Goal: Task Accomplishment & Management: Manage account settings

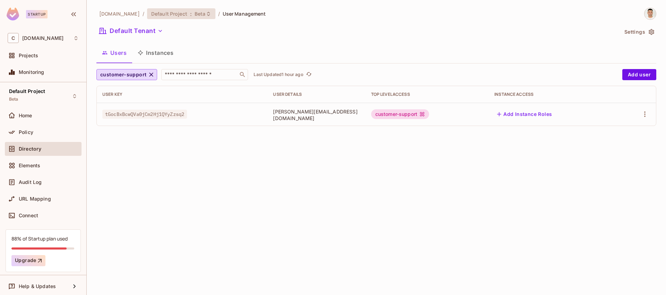
click at [206, 14] on icon at bounding box center [209, 14] width 6 height 6
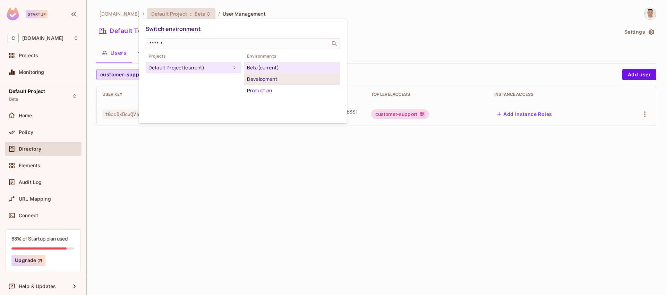
click at [266, 76] on div "Development" at bounding box center [292, 79] width 90 height 8
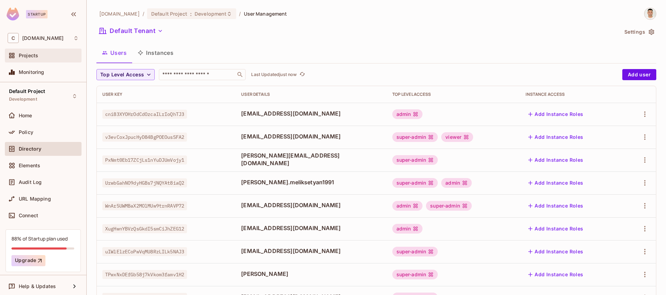
click at [36, 58] on span "Projects" at bounding box center [28, 56] width 19 height 6
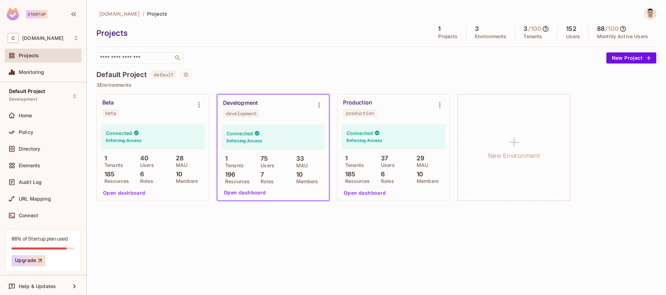
drag, startPoint x: 271, startPoint y: 101, endPoint x: 275, endPoint y: 98, distance: 5.0
click at [271, 101] on div "Development development" at bounding box center [267, 109] width 89 height 18
click at [320, 104] on icon "Environment settings" at bounding box center [319, 105] width 8 height 8
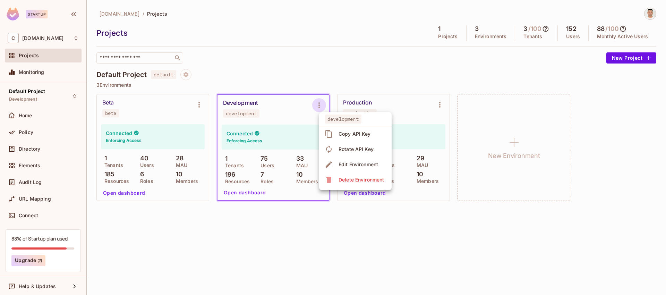
click at [297, 117] on div at bounding box center [333, 147] width 666 height 295
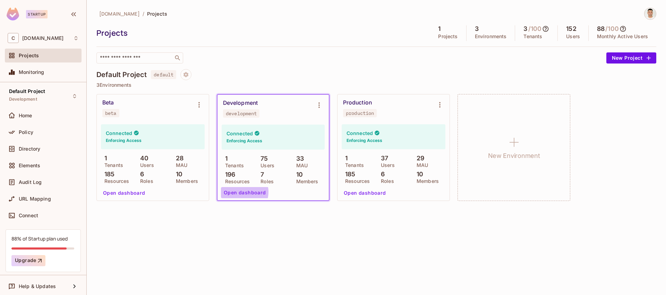
click at [239, 192] on button "Open dashboard" at bounding box center [245, 192] width 48 height 11
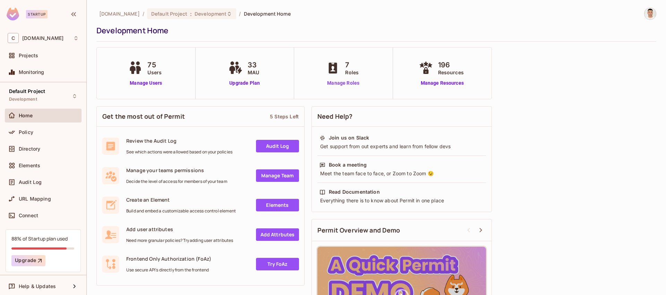
click at [340, 82] on link "Manage Roles" at bounding box center [343, 82] width 38 height 7
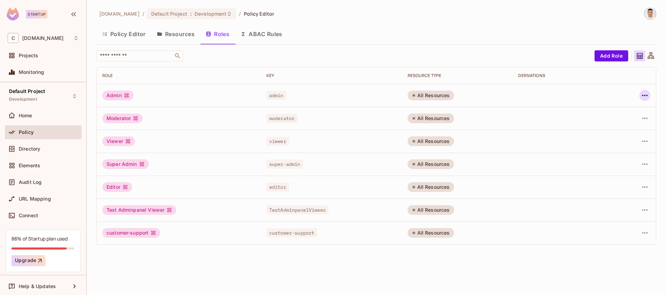
click at [646, 96] on icon "button" at bounding box center [645, 95] width 8 height 8
click at [613, 113] on div "Edit Role" at bounding box center [613, 111] width 21 height 7
click at [644, 235] on icon "button" at bounding box center [645, 233] width 8 height 8
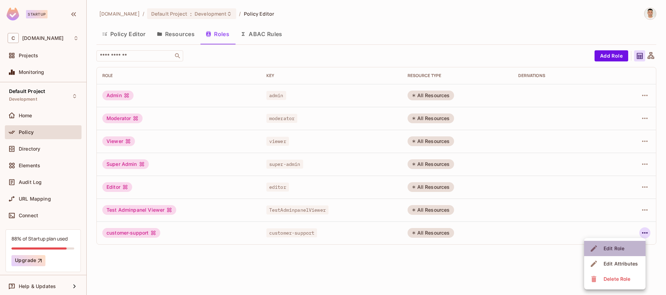
click at [615, 247] on div "Edit Role" at bounding box center [613, 248] width 21 height 7
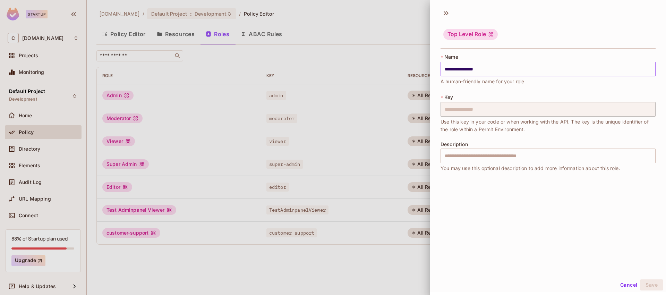
click at [447, 69] on input "**********" at bounding box center [547, 69] width 215 height 15
type input "**********"
click at [649, 283] on button "Save" at bounding box center [651, 284] width 23 height 11
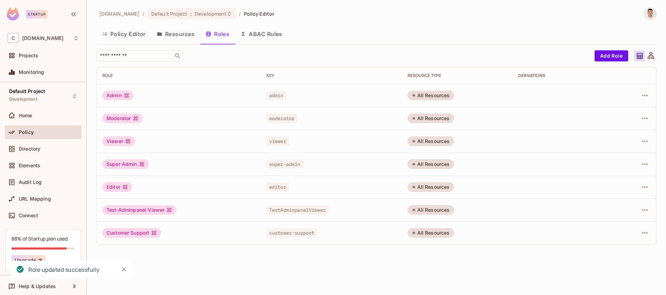
click at [199, 265] on div "[DOMAIN_NAME] / Default Project : Development / Policy Editor Policy Editor Res…" at bounding box center [376, 147] width 579 height 295
click at [195, 14] on span "Development" at bounding box center [211, 13] width 32 height 7
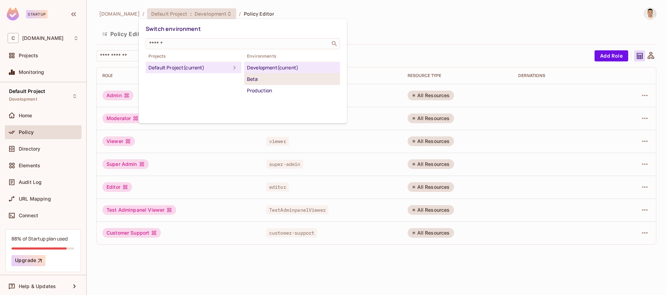
click at [263, 79] on div "Beta" at bounding box center [292, 79] width 90 height 8
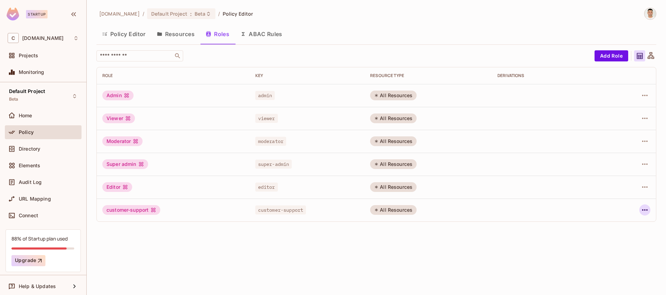
click at [643, 210] on icon "button" at bounding box center [645, 209] width 6 height 1
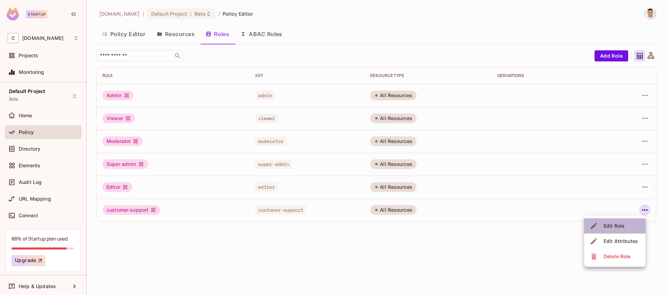
click at [618, 223] on div "Edit Role" at bounding box center [613, 225] width 21 height 7
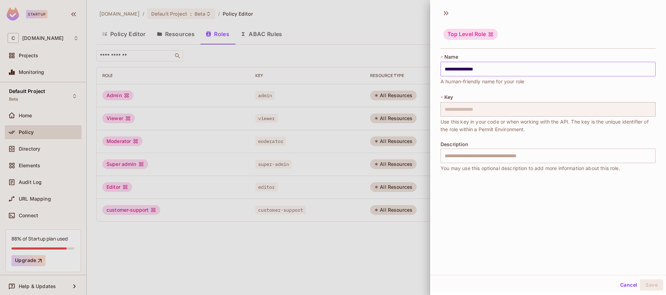
click at [448, 68] on input "**********" at bounding box center [547, 69] width 215 height 15
type input "**********"
click at [655, 284] on button "Save" at bounding box center [651, 284] width 23 height 11
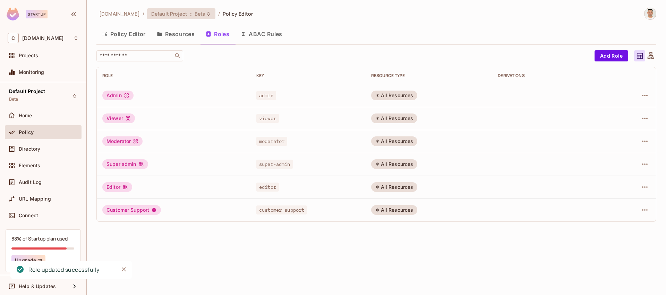
click at [195, 15] on span "Beta" at bounding box center [200, 13] width 11 height 7
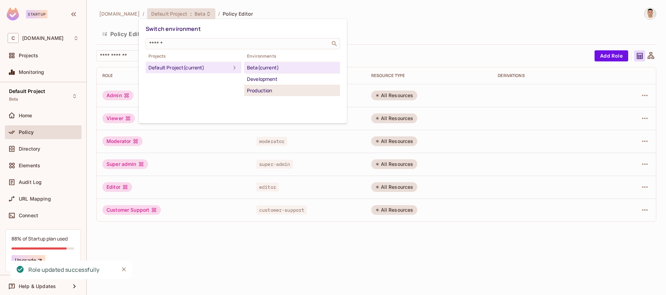
click at [265, 91] on div "Production" at bounding box center [292, 90] width 90 height 8
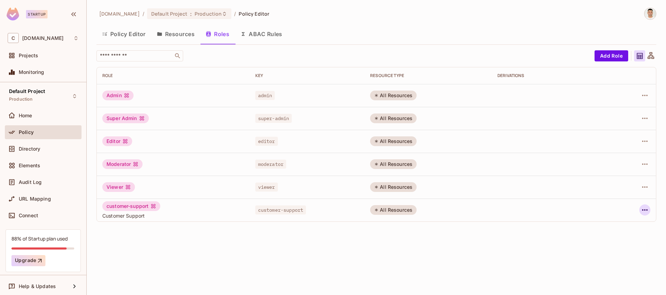
click at [643, 210] on icon "button" at bounding box center [645, 209] width 6 height 1
click at [615, 224] on div "Edit Role" at bounding box center [613, 225] width 21 height 7
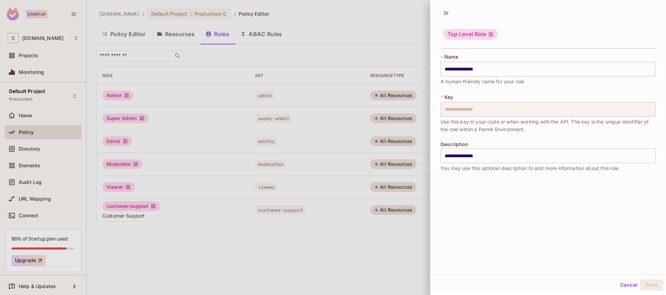
drag, startPoint x: 446, startPoint y: 69, endPoint x: 549, endPoint y: 117, distance: 113.3
click at [446, 70] on input "**********" at bounding box center [547, 69] width 215 height 15
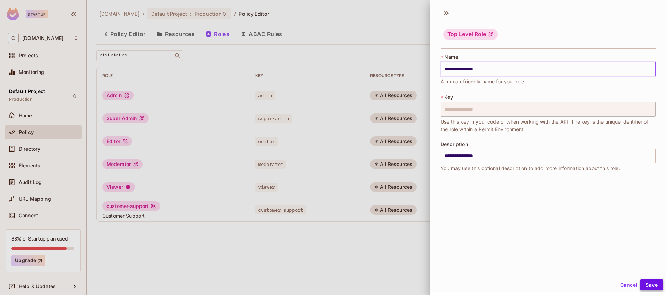
type input "**********"
click at [651, 286] on button "Save" at bounding box center [651, 284] width 23 height 11
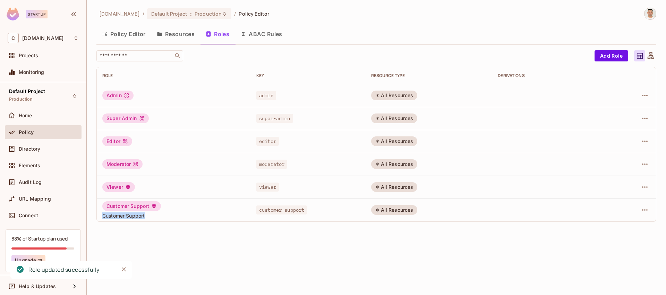
drag, startPoint x: 145, startPoint y: 217, endPoint x: 103, endPoint y: 216, distance: 42.0
click at [103, 216] on span "Customer Support" at bounding box center [173, 215] width 143 height 7
copy span "Customer Support"
click at [175, 215] on span "Customer Support" at bounding box center [173, 215] width 143 height 7
click at [195, 209] on div "Customer Support Customer Support" at bounding box center [173, 210] width 143 height 18
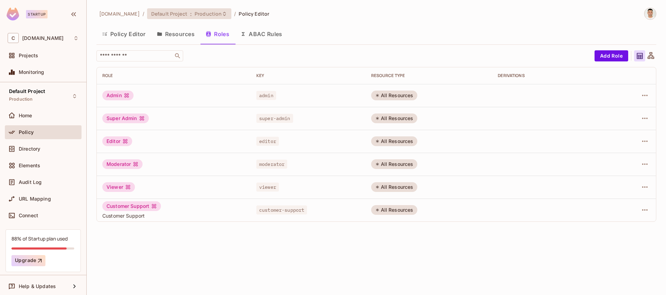
click at [205, 13] on span "Production" at bounding box center [208, 13] width 27 height 7
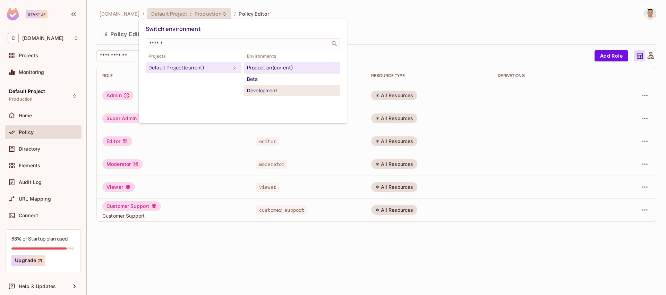
click at [262, 90] on div "Development" at bounding box center [292, 90] width 90 height 8
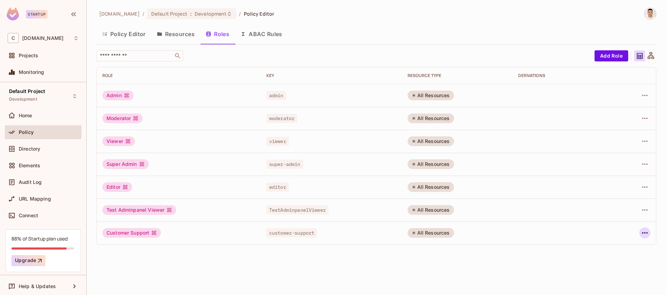
click at [646, 234] on icon "button" at bounding box center [645, 233] width 8 height 8
click at [614, 250] on div "Edit Role" at bounding box center [613, 248] width 21 height 7
